Goal: Task Accomplishment & Management: Use online tool/utility

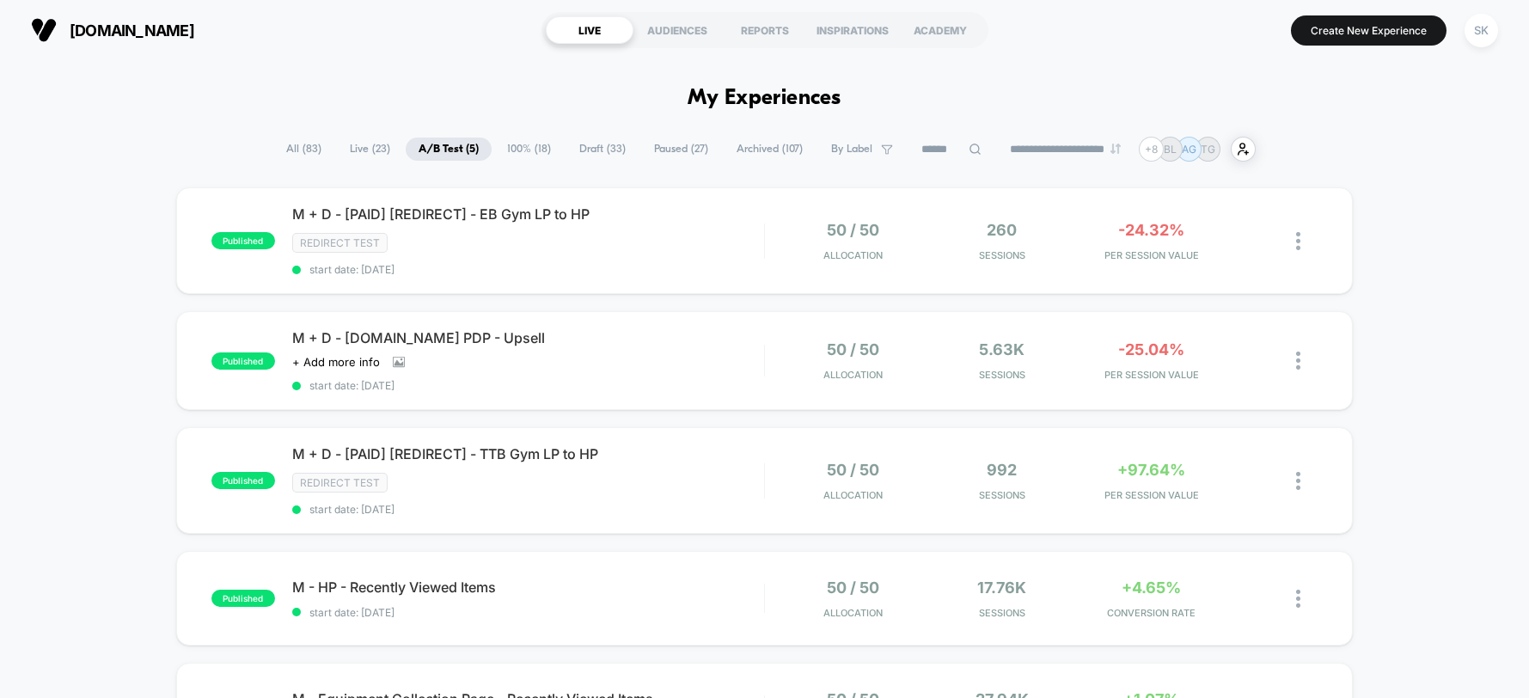
click at [494, 147] on span "100% ( 18 )" at bounding box center [529, 148] width 70 height 23
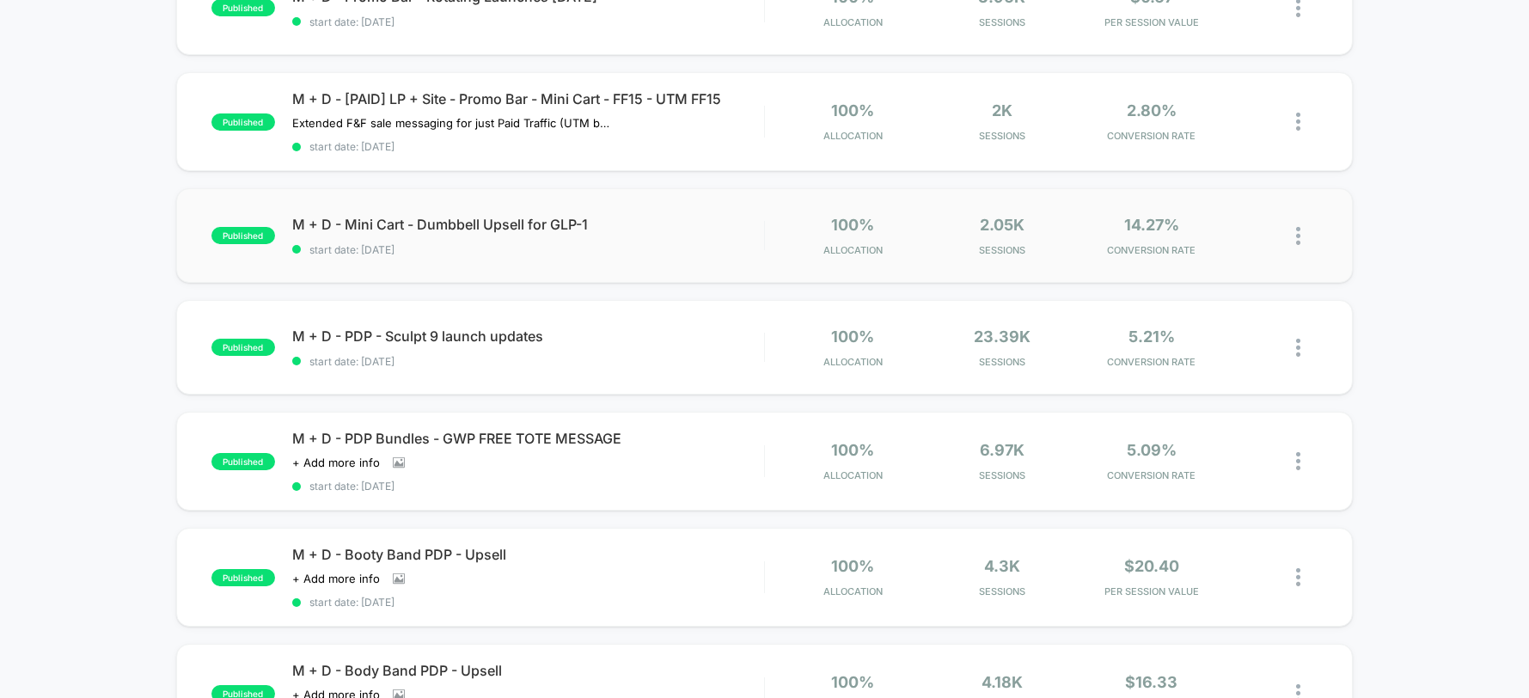
scroll to position [228, 0]
click at [545, 101] on span "M + D - [PAID] LP + Site - Promo Bar - Mini Cart - FF15 - UTM FF15" at bounding box center [528, 97] width 472 height 17
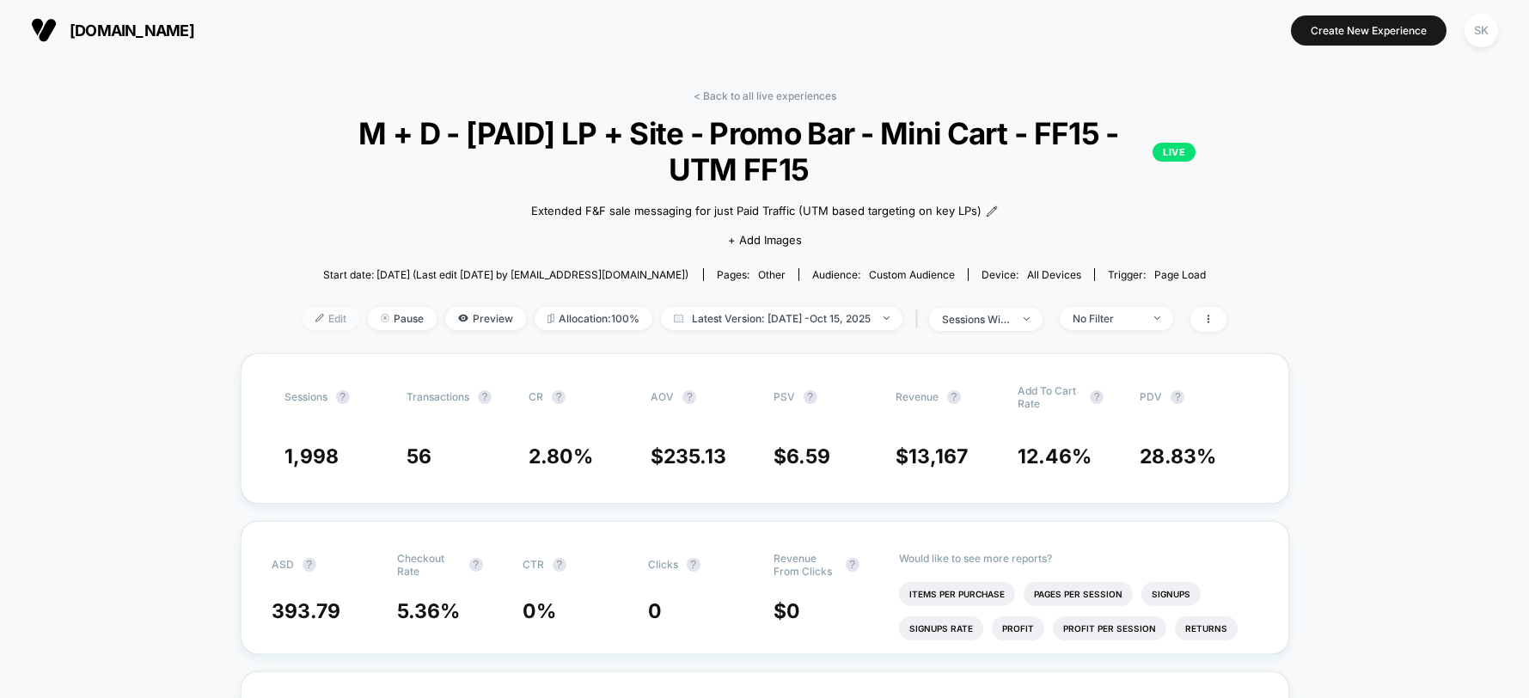
click at [316, 320] on span "Edit" at bounding box center [330, 318] width 57 height 23
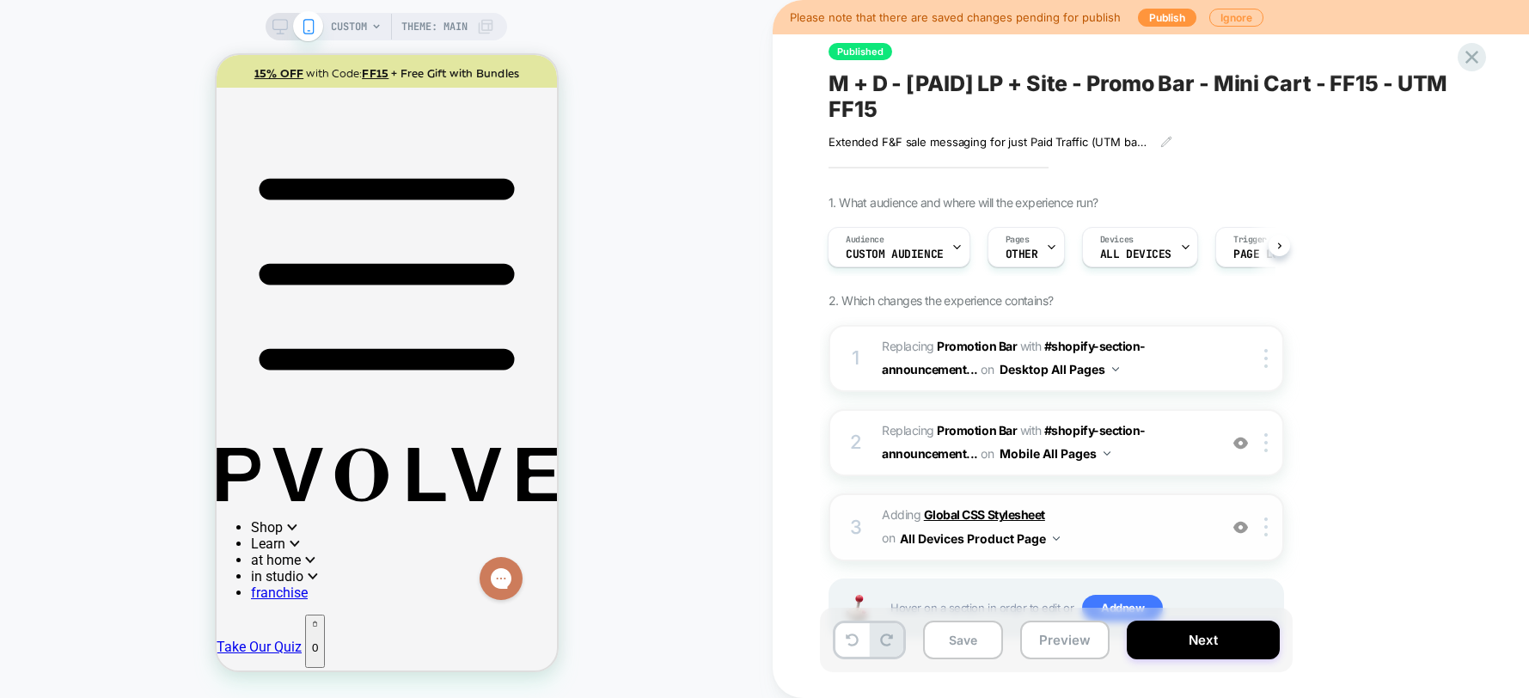
scroll to position [70, 0]
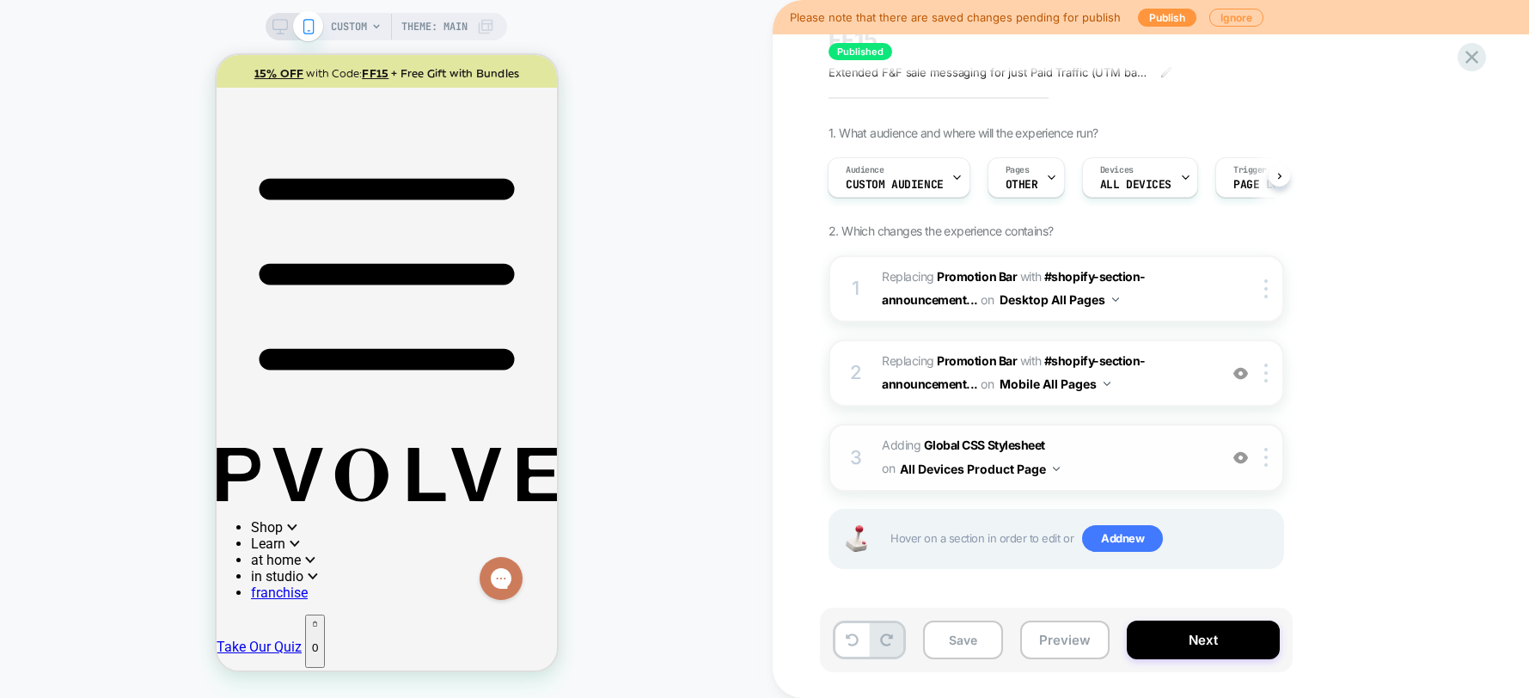
click at [1248, 456] on div at bounding box center [1240, 457] width 28 height 19
click at [1110, 440] on span "Adding Global CSS Stylesheet on All Devices Product Page" at bounding box center [1045, 457] width 327 height 46
click at [1255, 455] on div at bounding box center [1268, 457] width 28 height 19
click at [954, 450] on b "Global CSS Stylesheet" at bounding box center [984, 444] width 121 height 15
click at [963, 444] on b "Global CSS Stylesheet" at bounding box center [984, 444] width 121 height 15
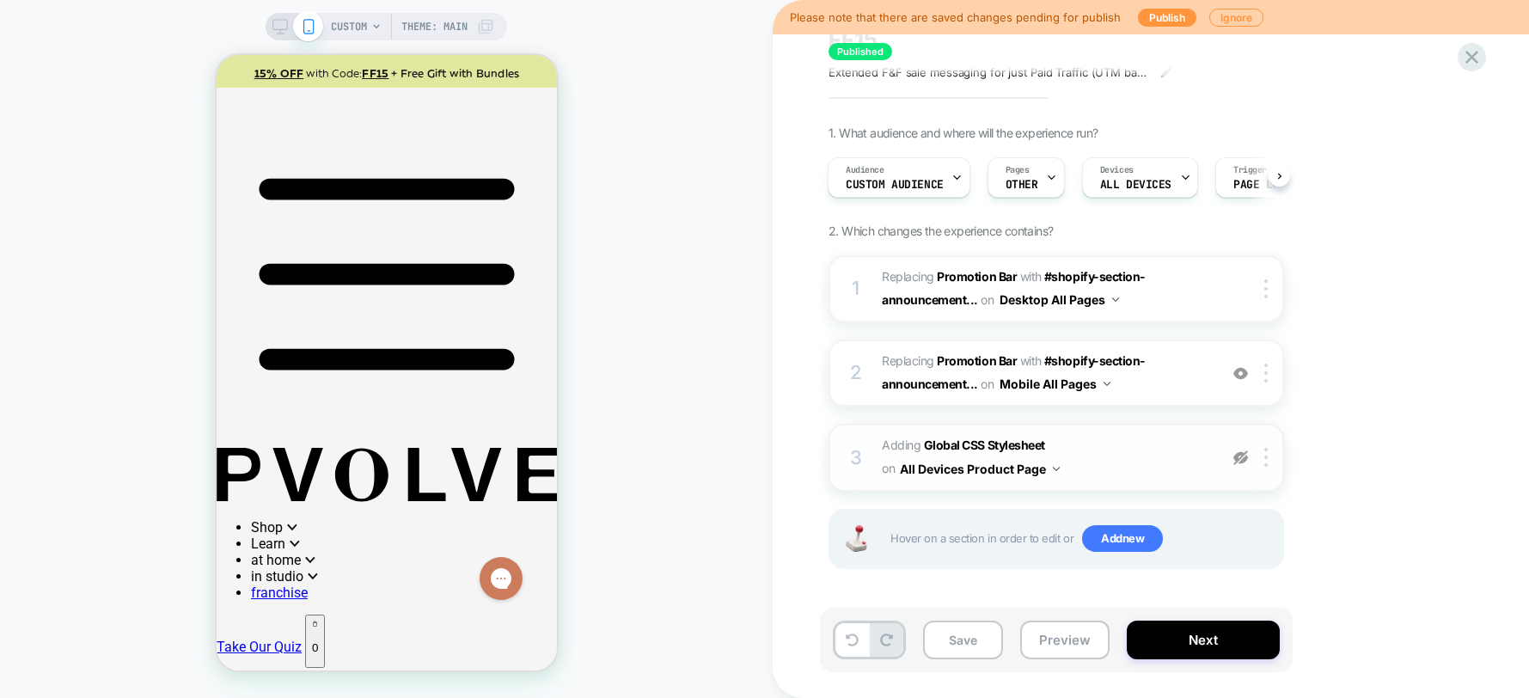
click at [1163, 461] on span "Adding Global CSS Stylesheet on All Devices Product Page" at bounding box center [1045, 457] width 327 height 46
click at [954, 650] on button "Save" at bounding box center [963, 639] width 80 height 39
click at [1175, 16] on button "Publish" at bounding box center [1167, 18] width 58 height 18
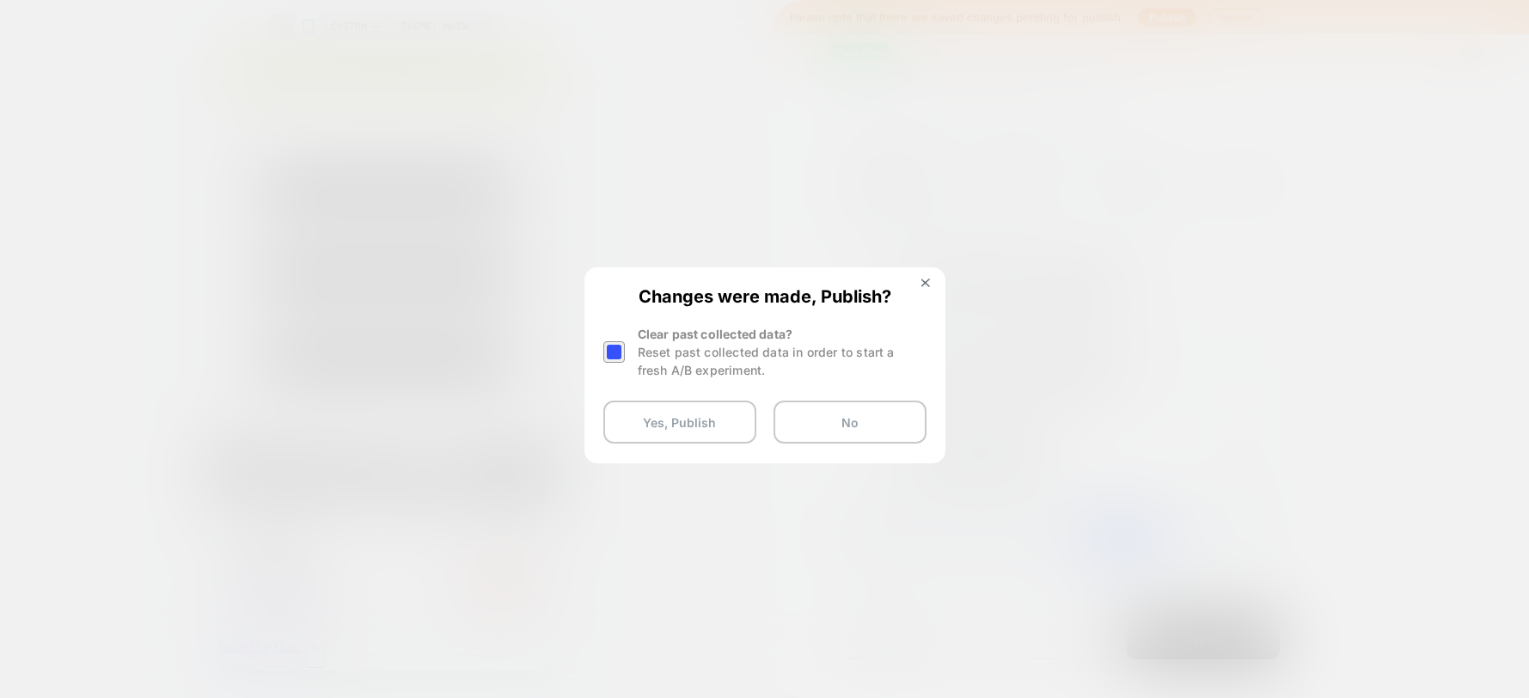
drag, startPoint x: 613, startPoint y: 349, endPoint x: 623, endPoint y: 388, distance: 40.0
click at [613, 349] on div at bounding box center [613, 351] width 21 height 21
click at [646, 431] on button "Yes, Publish" at bounding box center [679, 421] width 153 height 43
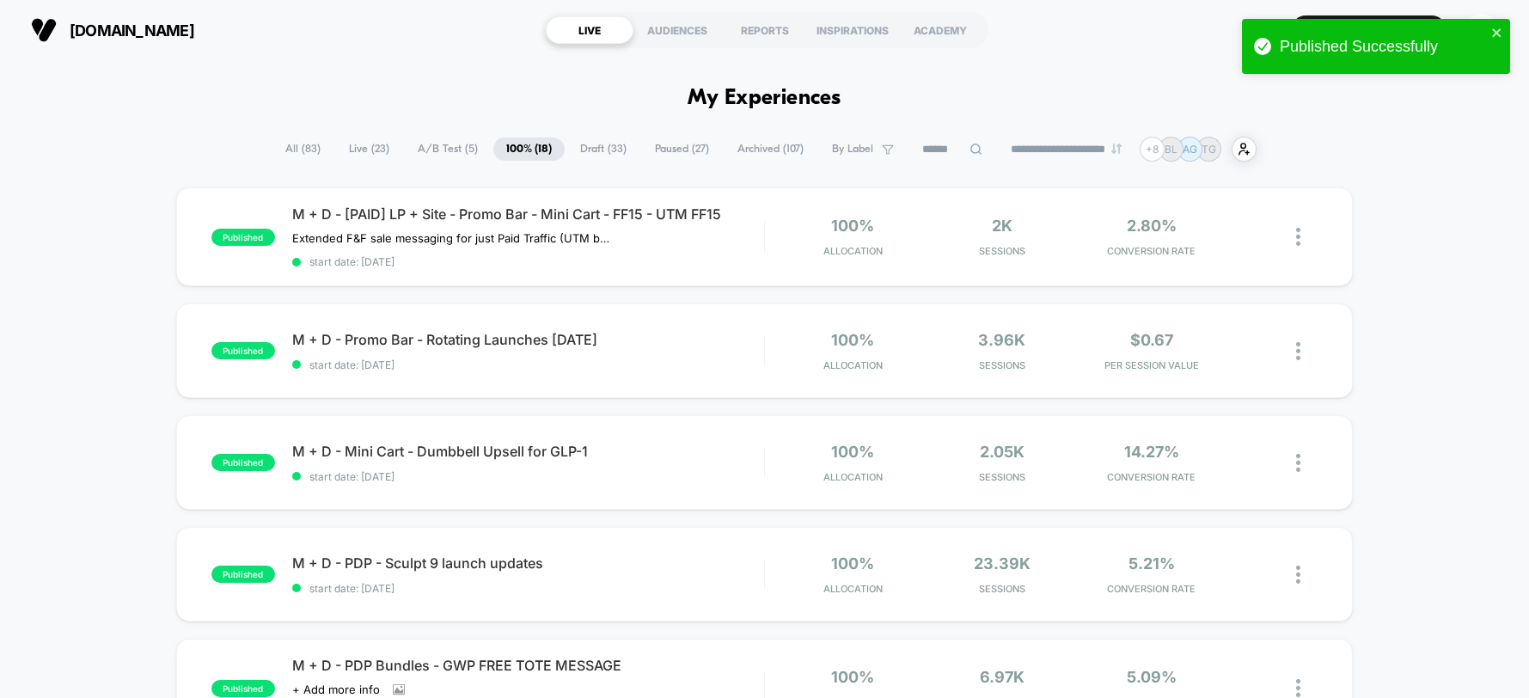
click at [519, 226] on div "M + D - [PAID] LP + Site - Promo Bar - Mini Cart - FF15 - UTM FF15 Extended F&F…" at bounding box center [528, 236] width 472 height 63
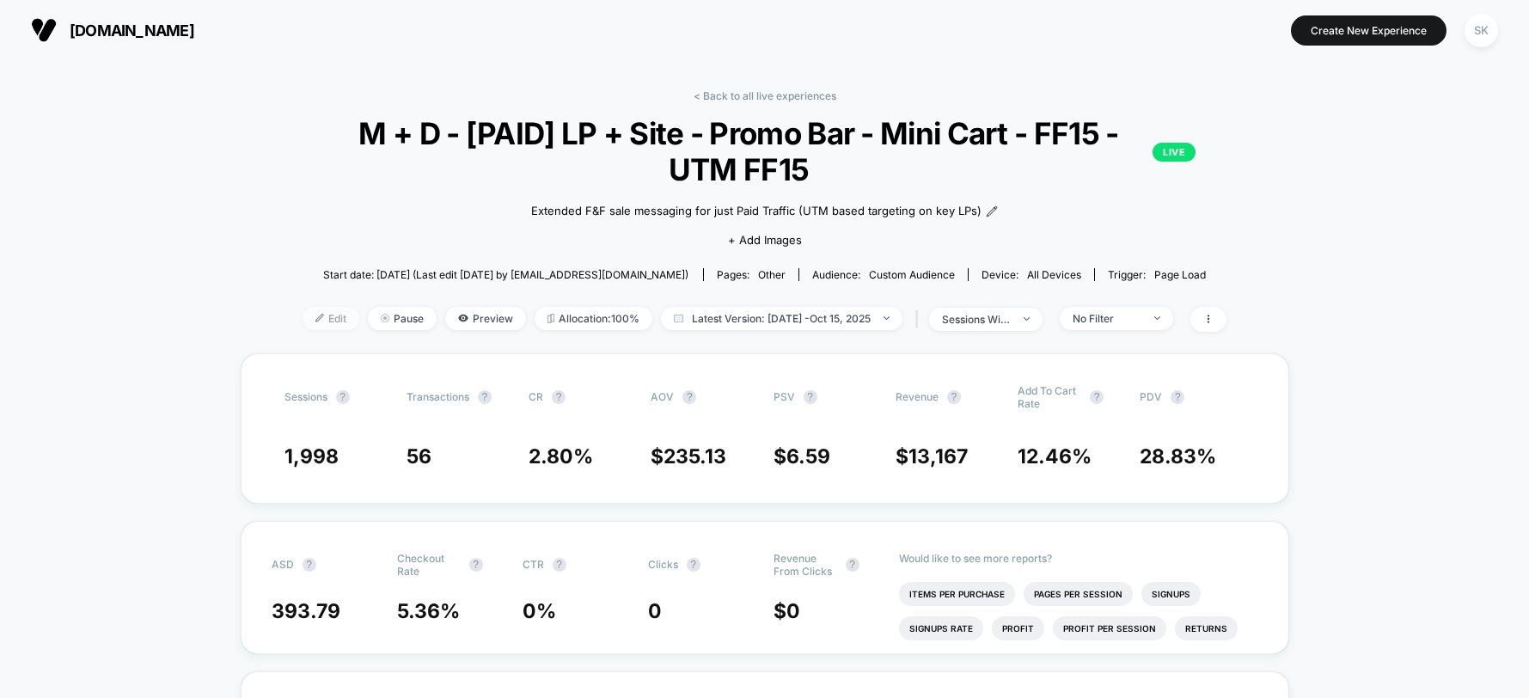
click at [326, 326] on span "Edit" at bounding box center [330, 318] width 57 height 23
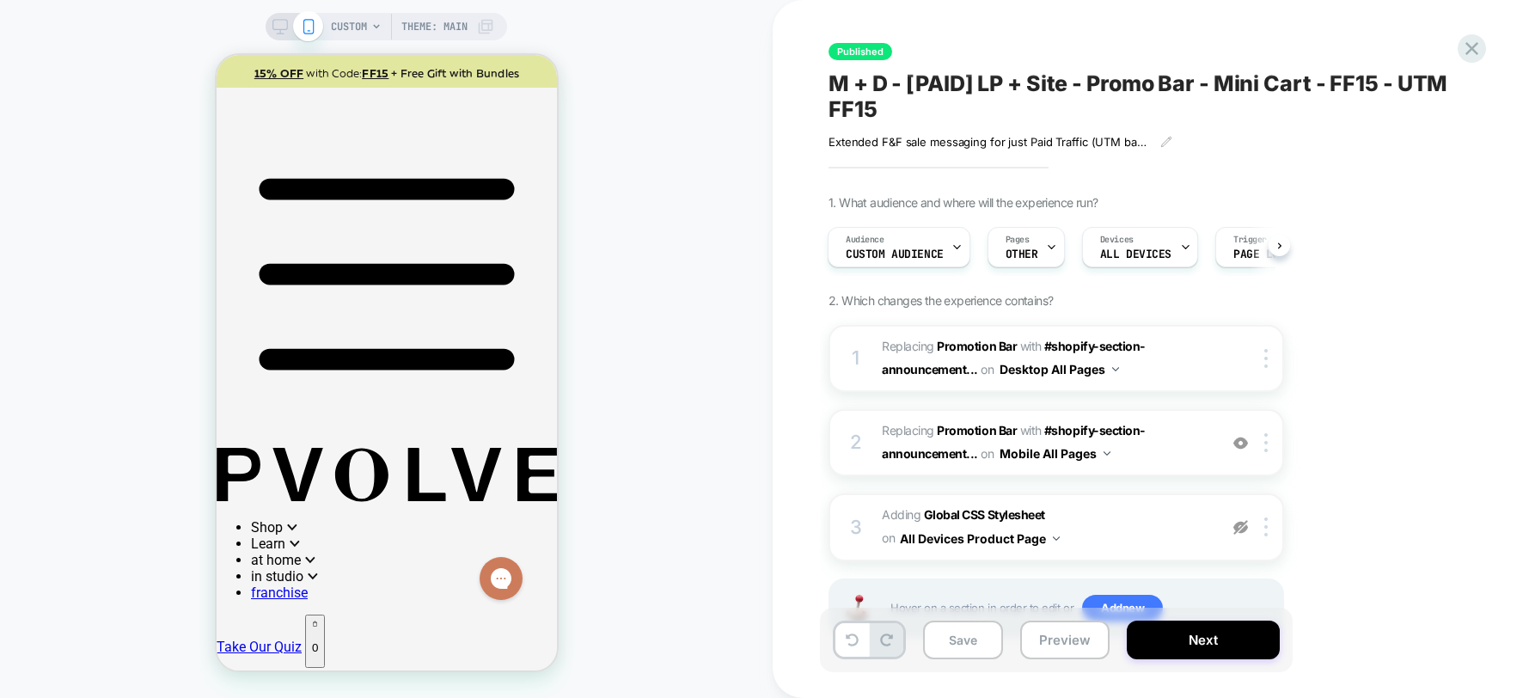
scroll to position [2, 0]
